Goal: Participate in discussion: Engage in conversation with other users on a specific topic

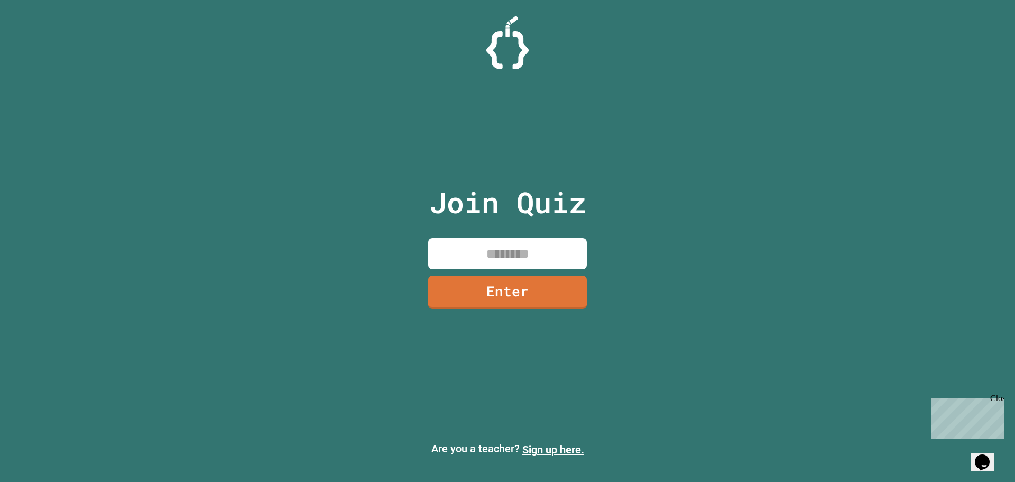
click at [499, 242] on input at bounding box center [507, 253] width 159 height 31
type input "*"
type input "********"
click at [530, 293] on link "Enter" at bounding box center [508, 292] width 160 height 34
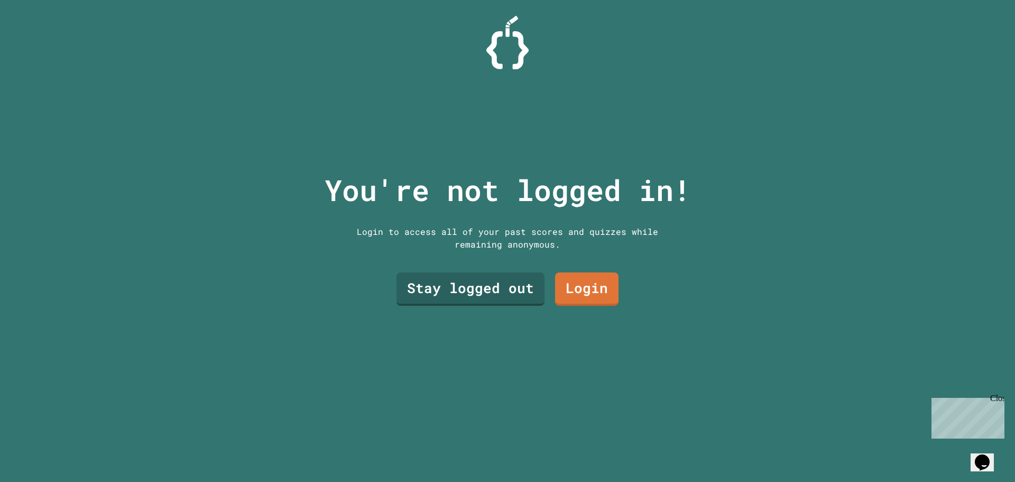
click at [514, 246] on div "Login to access all of your past scores and quizzes while remaining anonymous." at bounding box center [507, 237] width 317 height 25
click at [497, 278] on link "Stay logged out" at bounding box center [471, 287] width 136 height 35
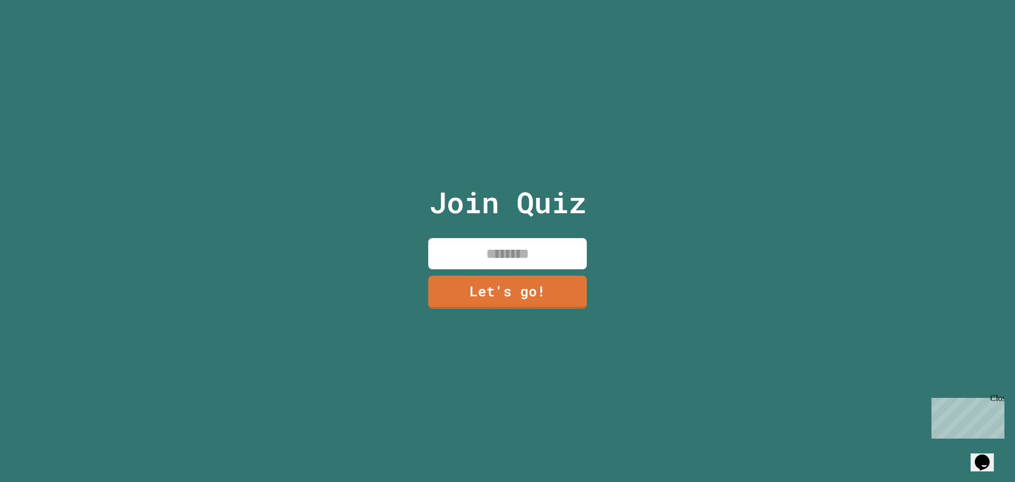
click at [513, 255] on input at bounding box center [507, 253] width 159 height 31
type input "********"
click at [507, 295] on link "Let's go!" at bounding box center [508, 290] width 150 height 35
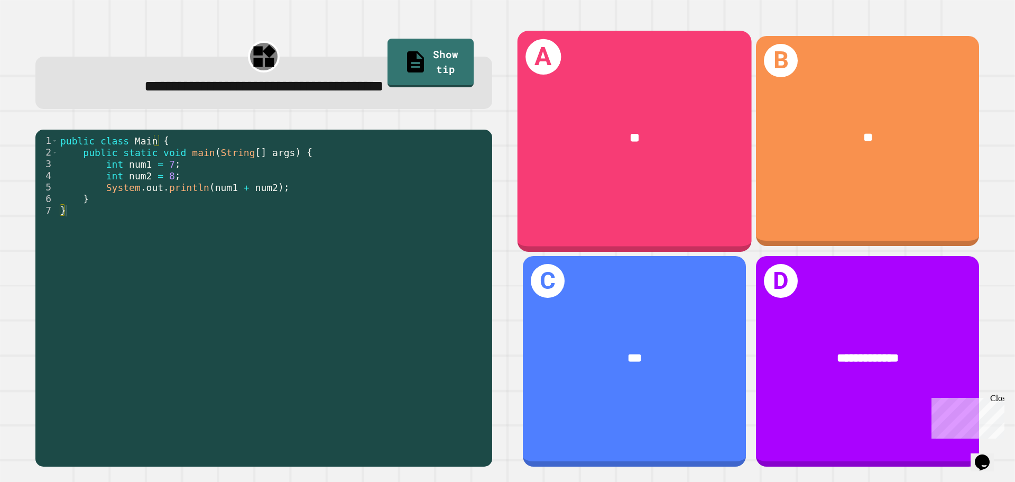
click at [655, 176] on div "A **" at bounding box center [635, 141] width 234 height 220
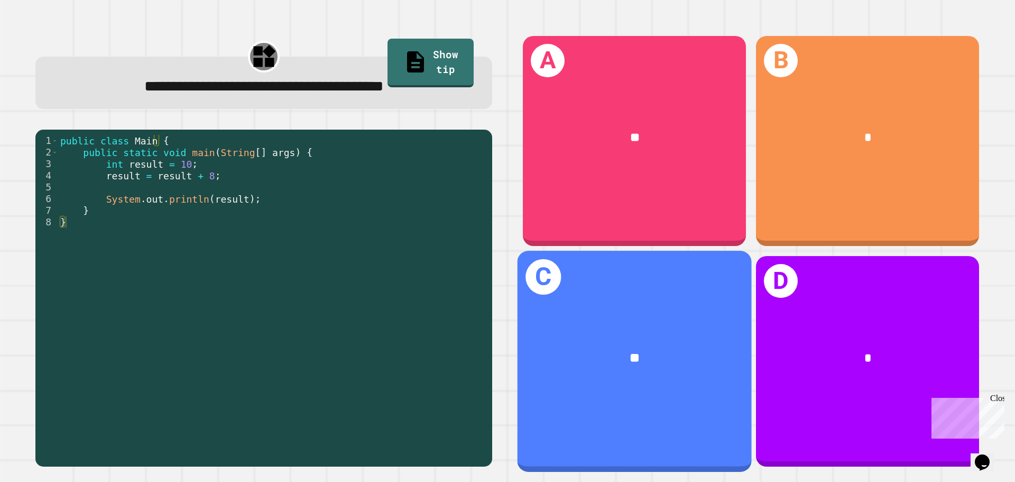
click at [653, 323] on div "**" at bounding box center [635, 358] width 234 height 71
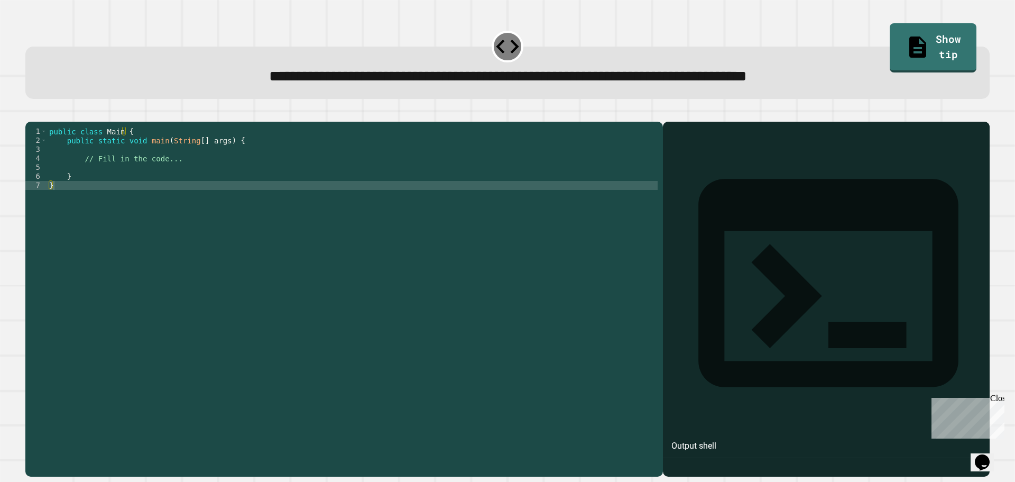
click at [226, 218] on div "public class Main { public static void main ( String [ ] args ) { // Fill in th…" at bounding box center [352, 289] width 611 height 324
click at [240, 190] on div "public class Main { public static void main ( String [ ] args ) { // Fill in th…" at bounding box center [352, 289] width 611 height 324
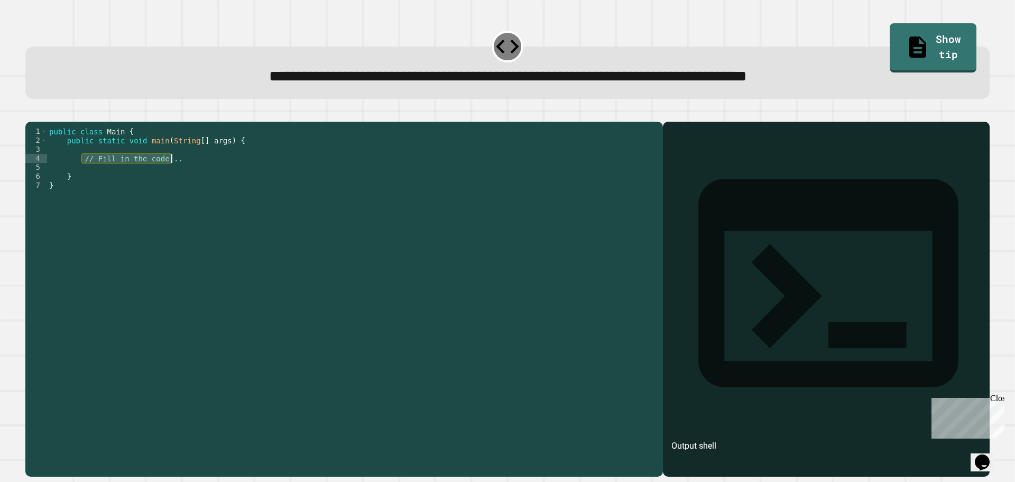
drag, startPoint x: 82, startPoint y: 175, endPoint x: 175, endPoint y: 172, distance: 93.1
click at [175, 172] on div "public class Main { public static void main ( String [ ] args ) { // Fill in th…" at bounding box center [352, 289] width 611 height 324
type textarea "**********"
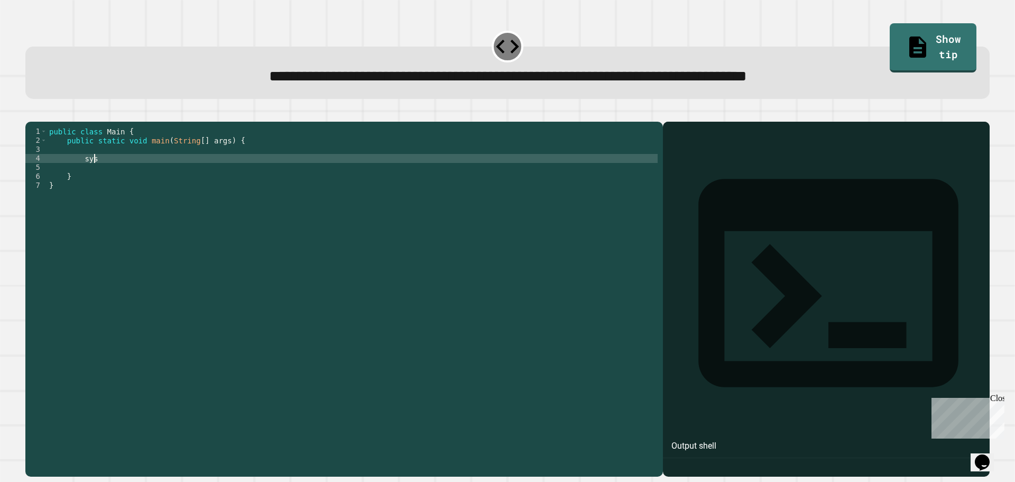
type textarea "*"
click at [137, 179] on div "public class Main { public static void main ( String [ ] args ) { System . prin…" at bounding box center [352, 289] width 611 height 324
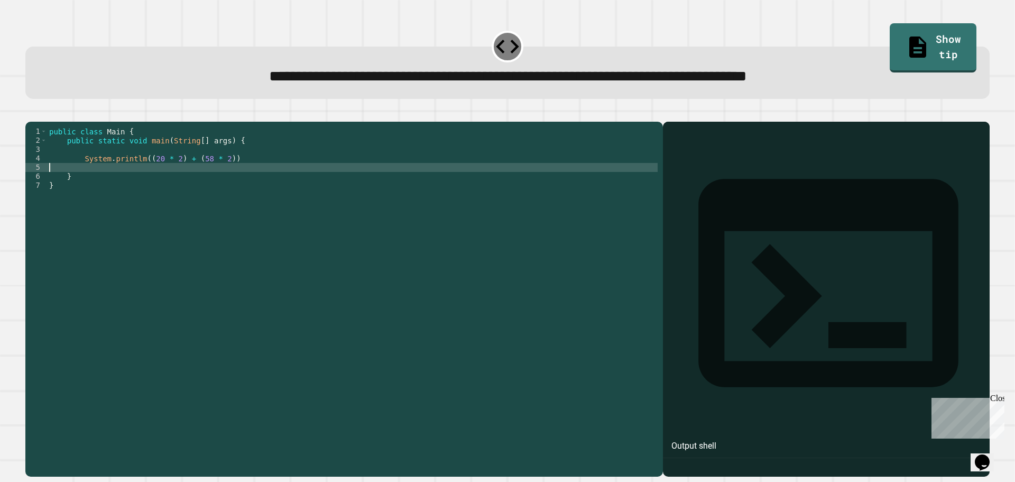
click at [136, 177] on div "public class Main { public static void main ( String [ ] args ) { System . prin…" at bounding box center [352, 289] width 611 height 324
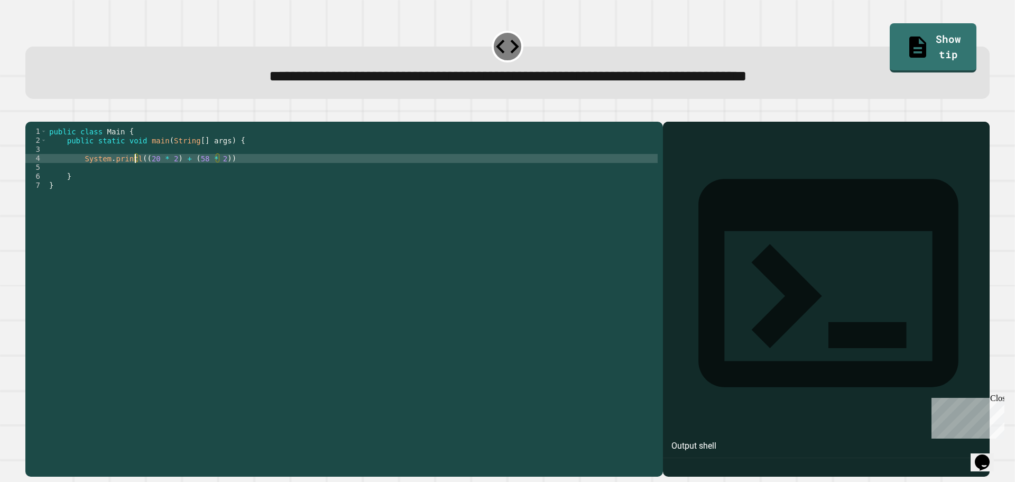
scroll to position [0, 6]
click at [31, 113] on icon "button" at bounding box center [31, 113] width 0 height 0
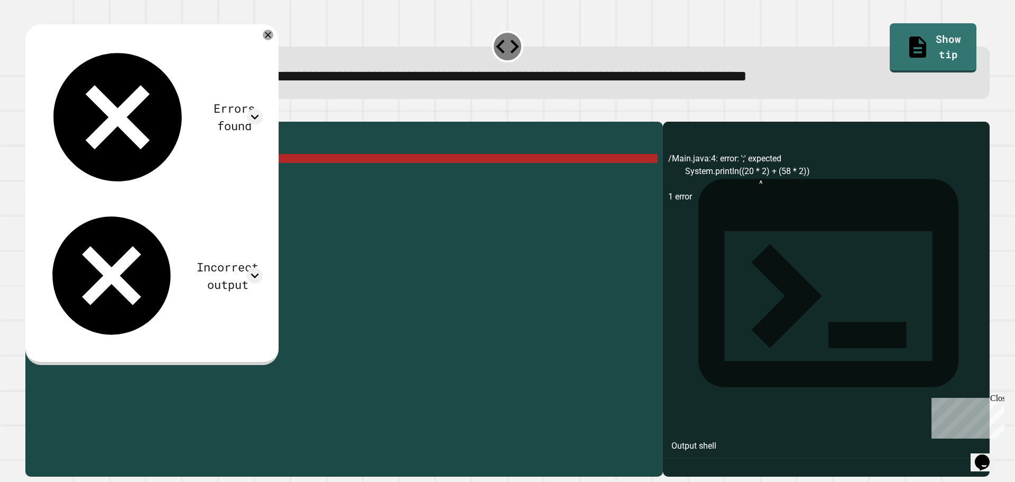
click at [176, 172] on div "public class Main { public static void main ( String [ ] args ) { System . prin…" at bounding box center [352, 289] width 611 height 324
drag, startPoint x: 221, startPoint y: 176, endPoint x: 161, endPoint y: 177, distance: 59.8
click at [161, 177] on div "public class Main { public static void main ( String [ ] args ) { System . prin…" at bounding box center [352, 289] width 611 height 324
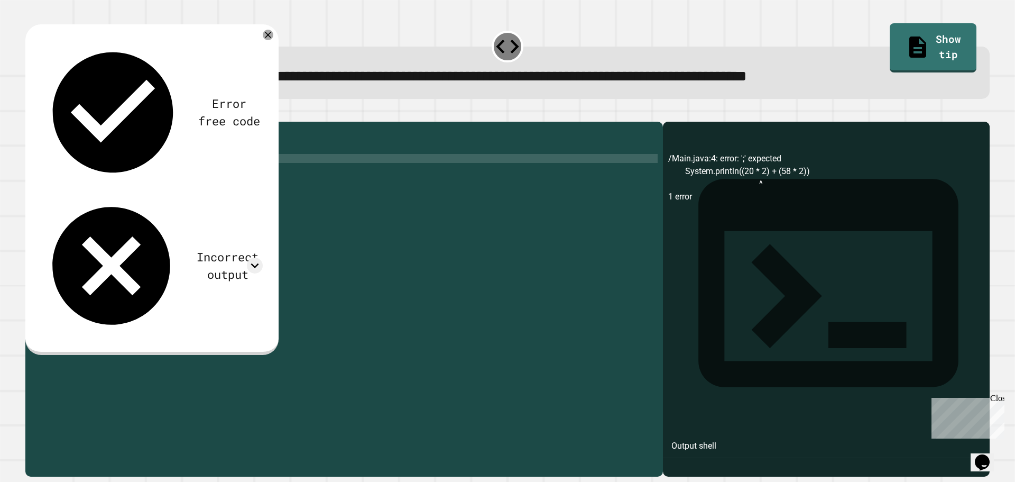
scroll to position [0, 9]
click at [307, 34] on div "**********" at bounding box center [507, 62] width 975 height 84
click at [274, 34] on div "Error free code /Main.java:4: error: ';' expected System.println((20 * 2) + (58…" at bounding box center [151, 189] width 253 height 330
click at [274, 34] on icon at bounding box center [268, 35] width 13 height 13
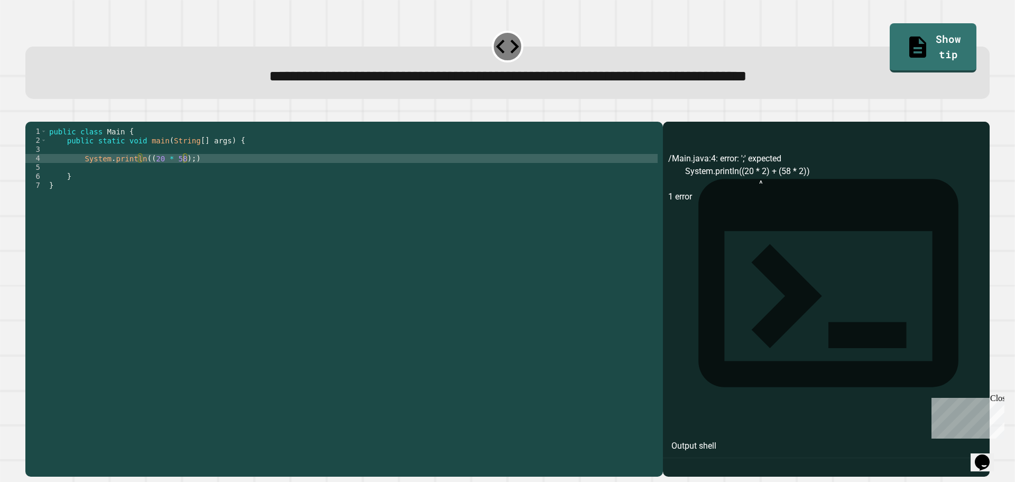
click at [31, 113] on button "button" at bounding box center [31, 113] width 0 height 0
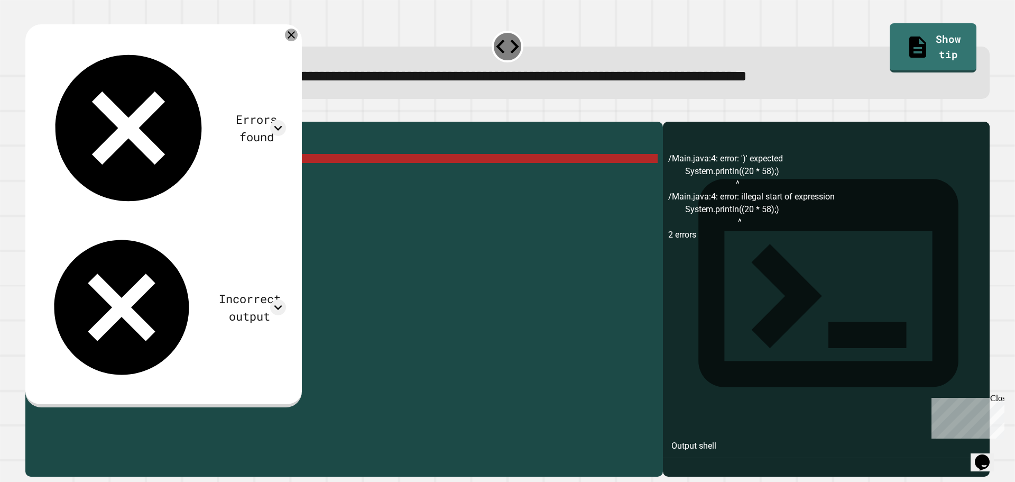
click at [298, 38] on icon at bounding box center [291, 35] width 13 height 13
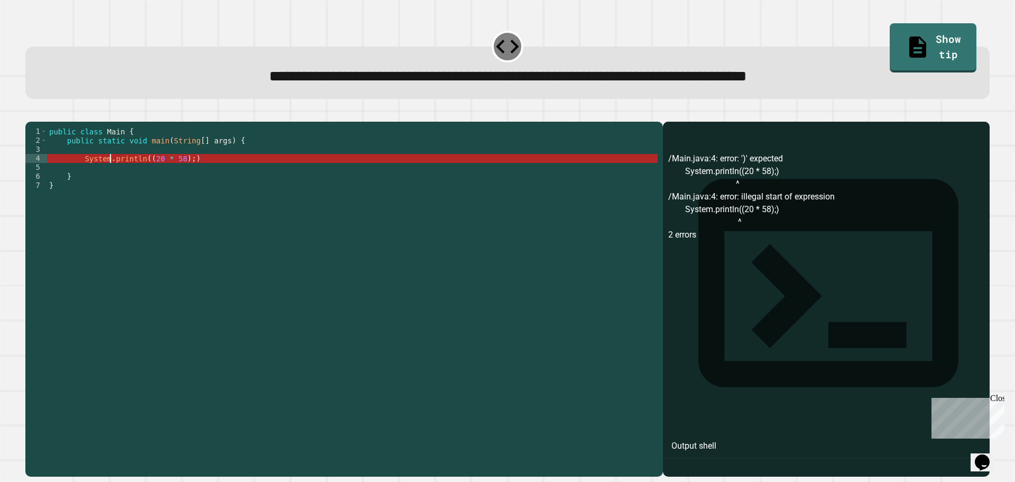
click at [109, 178] on div "public class Main { public static void main ( String [ ] args ) { System . prin…" at bounding box center [352, 289] width 611 height 324
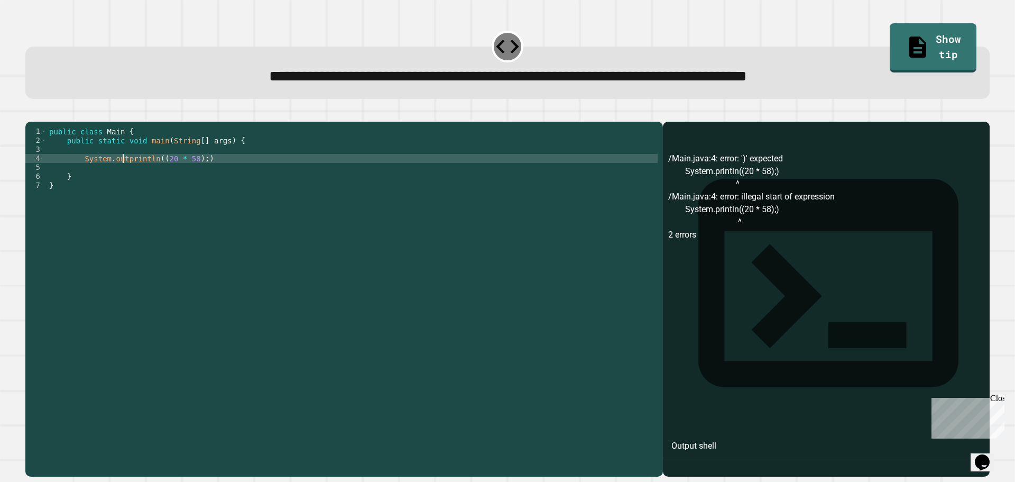
scroll to position [0, 5]
click at [31, 113] on button "button" at bounding box center [31, 113] width 0 height 0
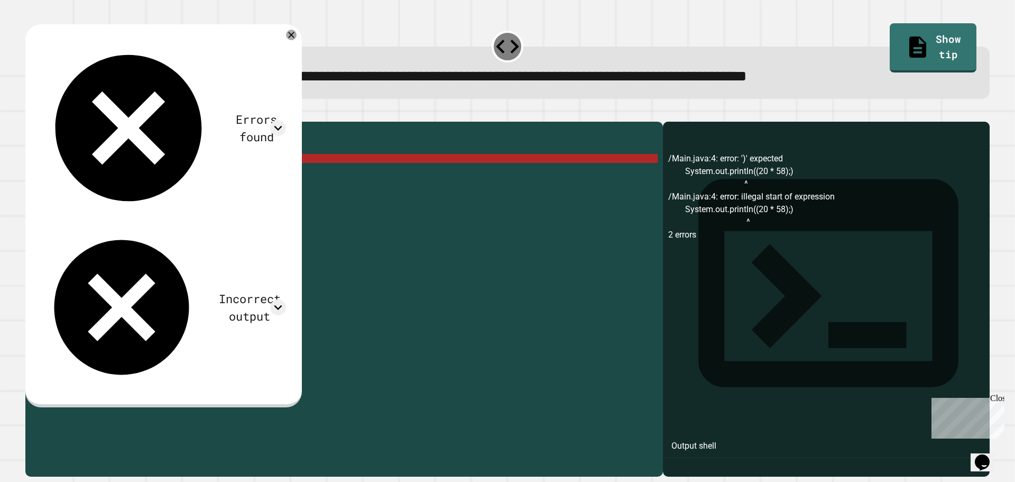
click at [206, 176] on div "public class Main { public static void main ( String [ ] args ) { System . out …" at bounding box center [352, 289] width 611 height 324
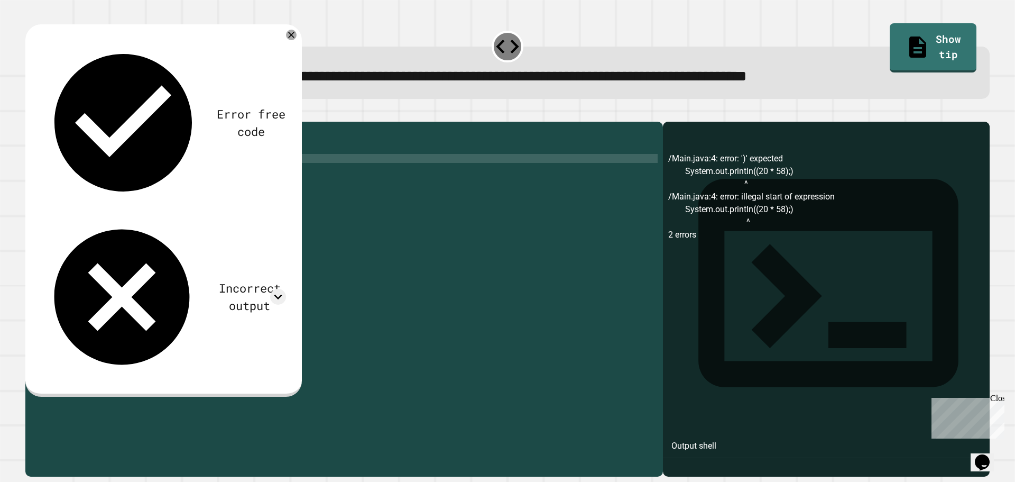
scroll to position [0, 10]
click at [31, 113] on icon "button" at bounding box center [31, 113] width 0 height 0
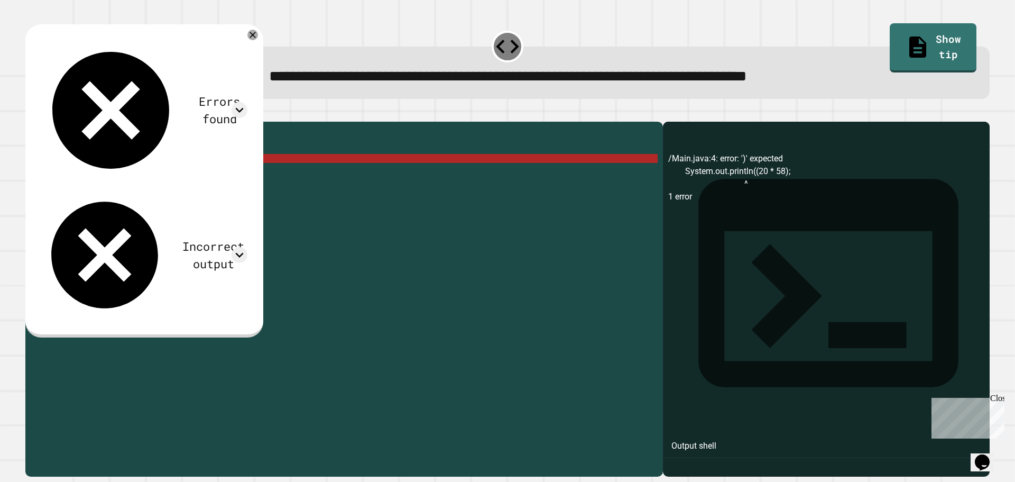
click at [157, 175] on div "public class Main { public static void main ( String [ ] args ) { System . out …" at bounding box center [352, 289] width 611 height 324
click at [157, 174] on div "public class Main { public static void main ( String [ ] args ) { System . out …" at bounding box center [352, 289] width 611 height 324
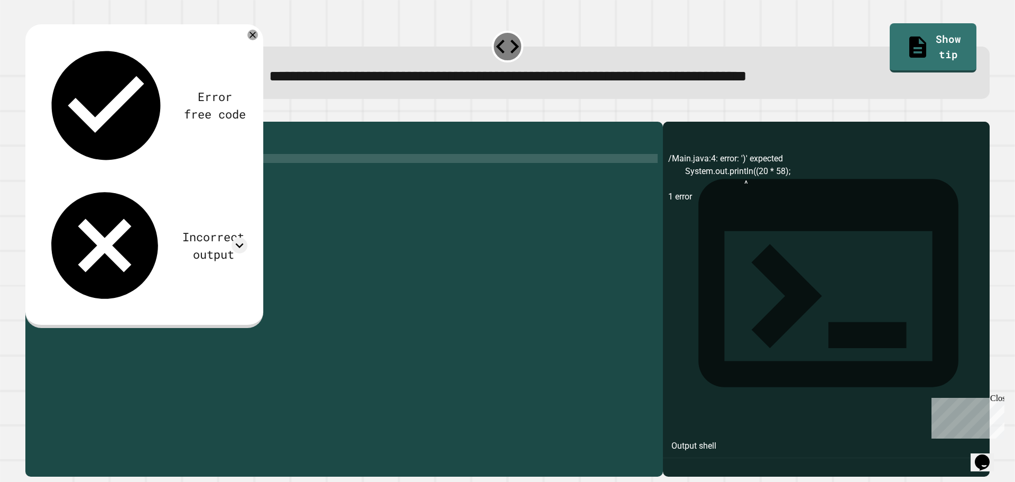
scroll to position [0, 7]
type textarea "**********"
click at [51, 117] on div at bounding box center [507, 115] width 964 height 13
click at [31, 113] on icon "button" at bounding box center [31, 113] width 0 height 0
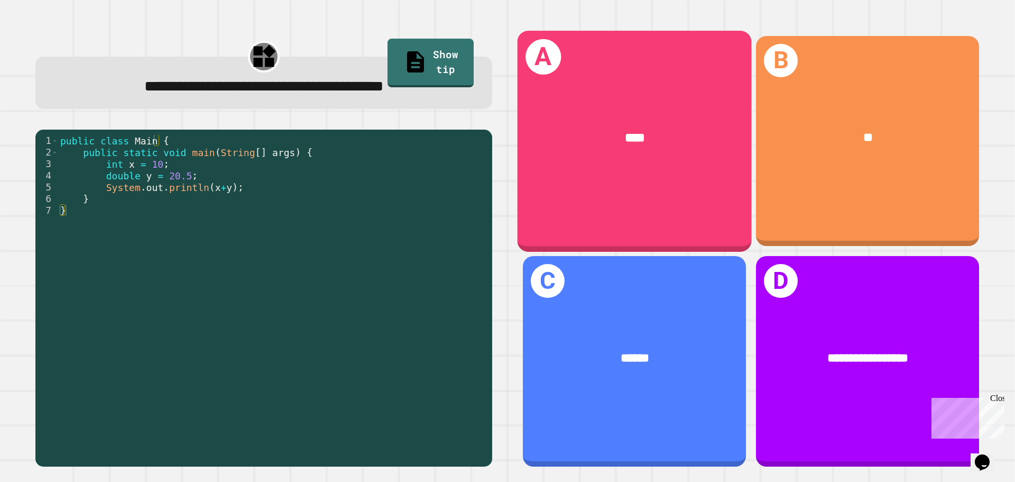
click at [679, 206] on div "A ****" at bounding box center [635, 141] width 234 height 220
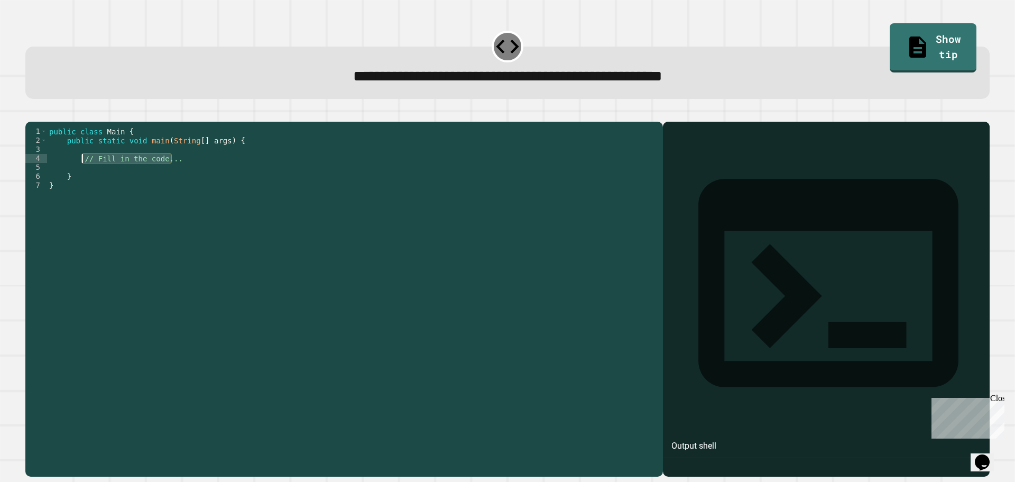
drag, startPoint x: 177, startPoint y: 176, endPoint x: 82, endPoint y: 175, distance: 94.7
click at [82, 175] on div "public class Main { public static void main ( String [ ] args ) { // Fill in th…" at bounding box center [352, 289] width 611 height 324
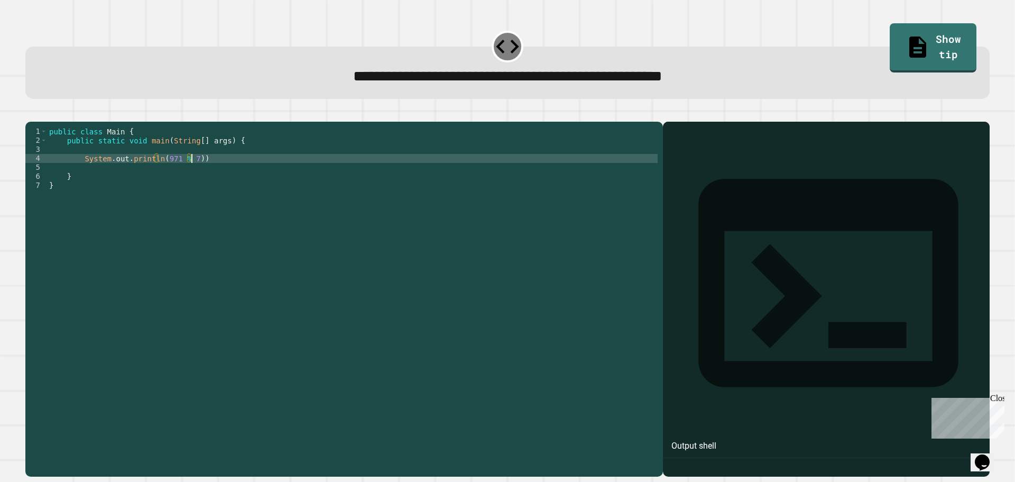
scroll to position [0, 10]
click at [30, 120] on div at bounding box center [507, 115] width 964 height 13
click at [216, 176] on div "public class Main { public static void main ( String [ ] args ) { System . out …" at bounding box center [352, 289] width 611 height 324
type textarea "**********"
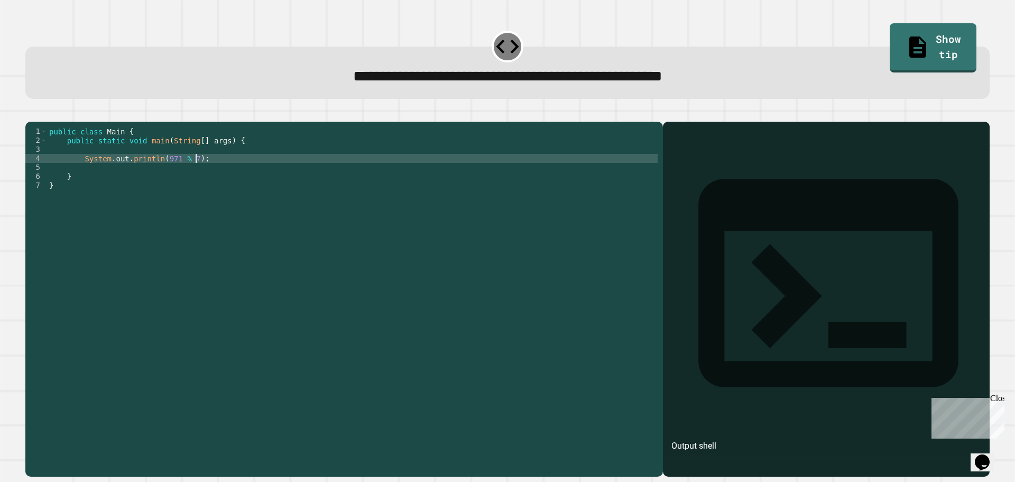
click at [31, 113] on icon "button" at bounding box center [31, 113] width 0 height 0
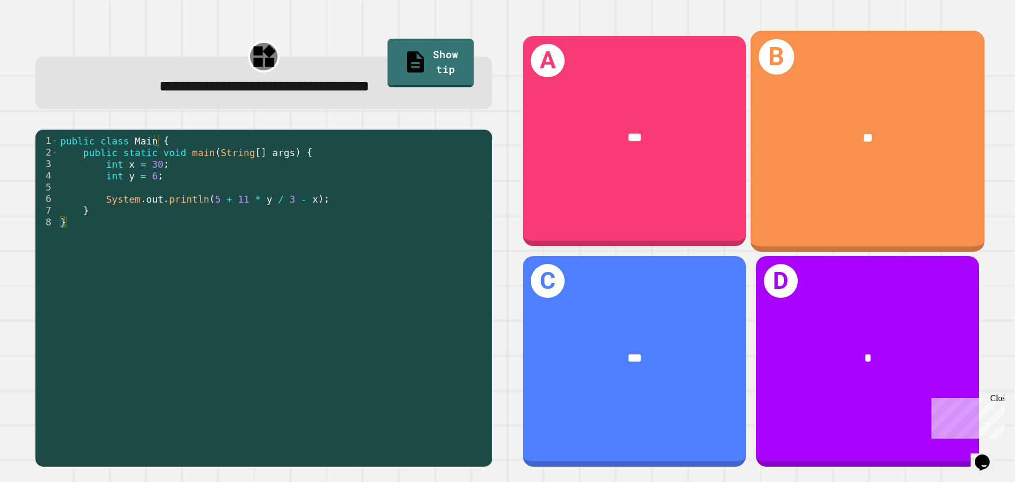
click at [806, 165] on div "**" at bounding box center [868, 138] width 234 height 71
